Goal: Communication & Community: Participate in discussion

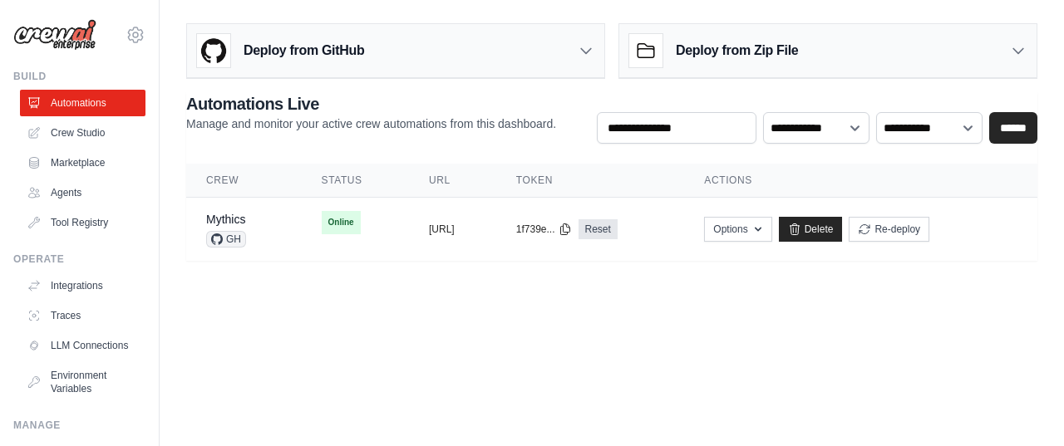
click at [464, 315] on body "gsaku0091@gmail.com Settings Build Automations Crew Studio" at bounding box center [532, 223] width 1064 height 446
click at [762, 228] on icon "button" at bounding box center [758, 229] width 7 height 4
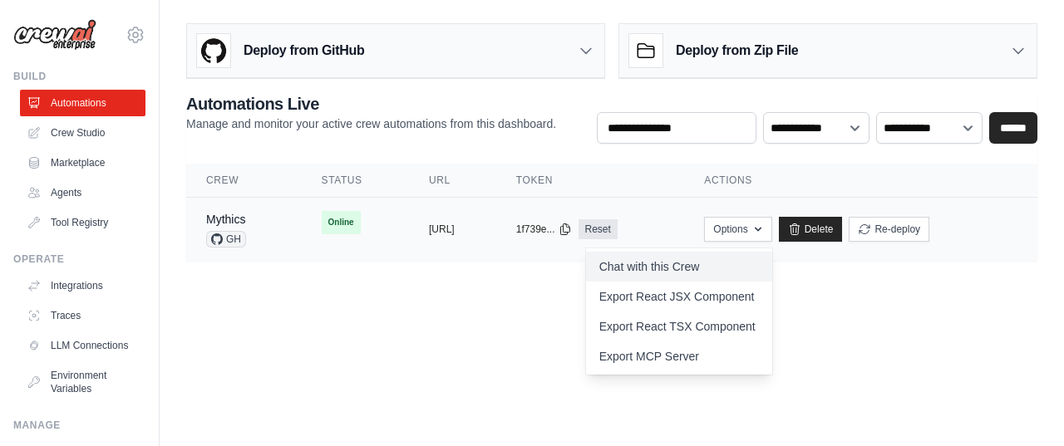
click at [712, 267] on link "Chat with this Crew" at bounding box center [679, 267] width 186 height 30
click at [278, 220] on td "Mythics GH" at bounding box center [244, 230] width 116 height 64
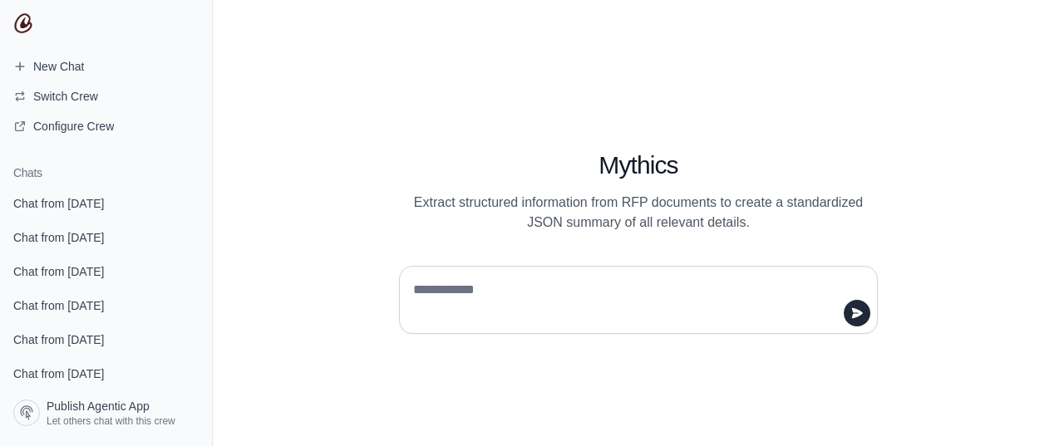
click at [466, 289] on textarea at bounding box center [633, 300] width 447 height 47
type textarea "**"
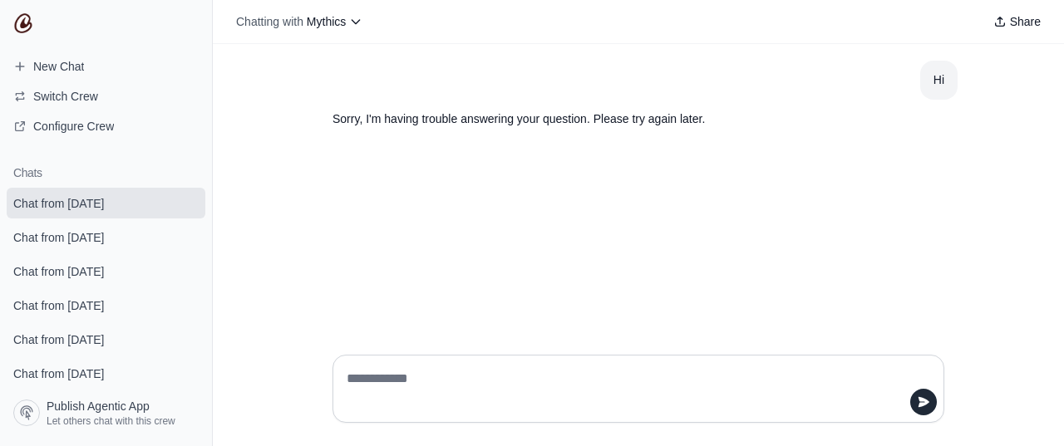
click at [517, 205] on div "Hi Sorry, I'm having trouble answering your question. Please try again later." at bounding box center [638, 193] width 851 height 298
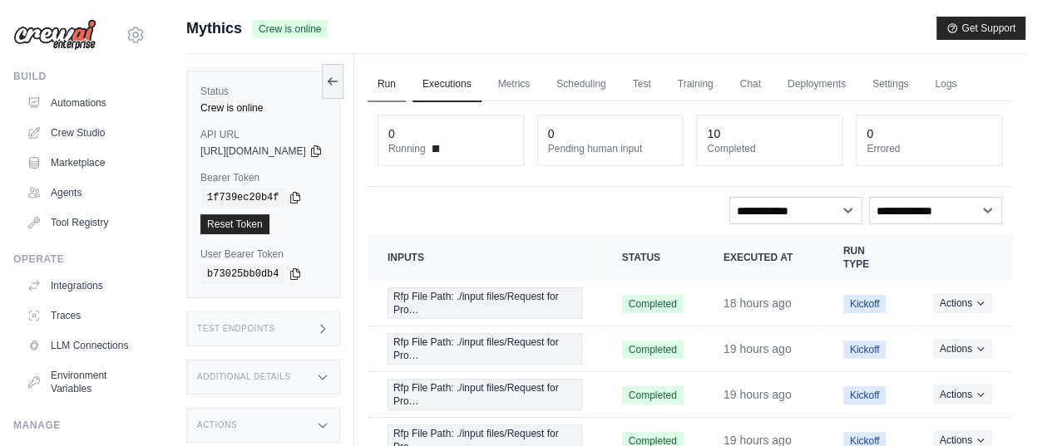
click at [406, 81] on link "Run" at bounding box center [386, 84] width 38 height 35
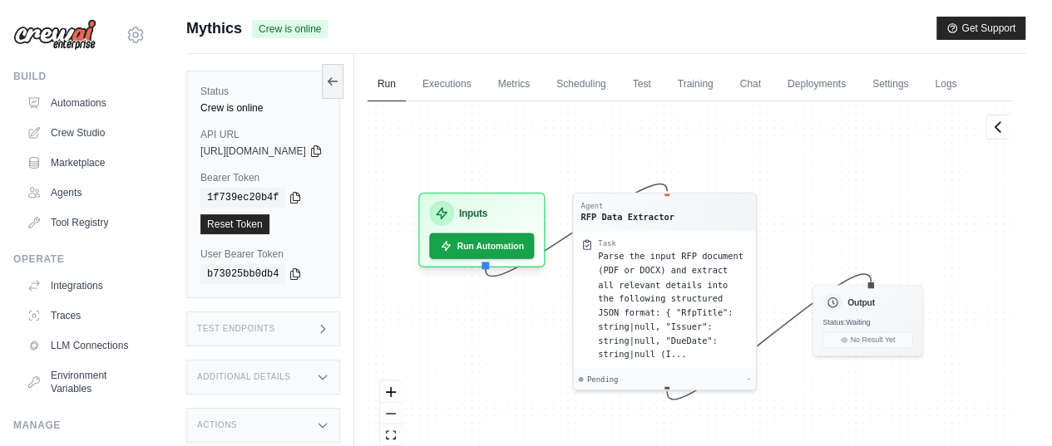
click at [354, 235] on div "Status Crew is online API URL copied [URL][DOMAIN_NAME] Bearer Token copied 1f7…" at bounding box center [270, 277] width 168 height 446
click at [524, 21] on div "Mythics Crew is online Get Support" at bounding box center [605, 28] width 839 height 23
